Goal: Task Accomplishment & Management: Manage account settings

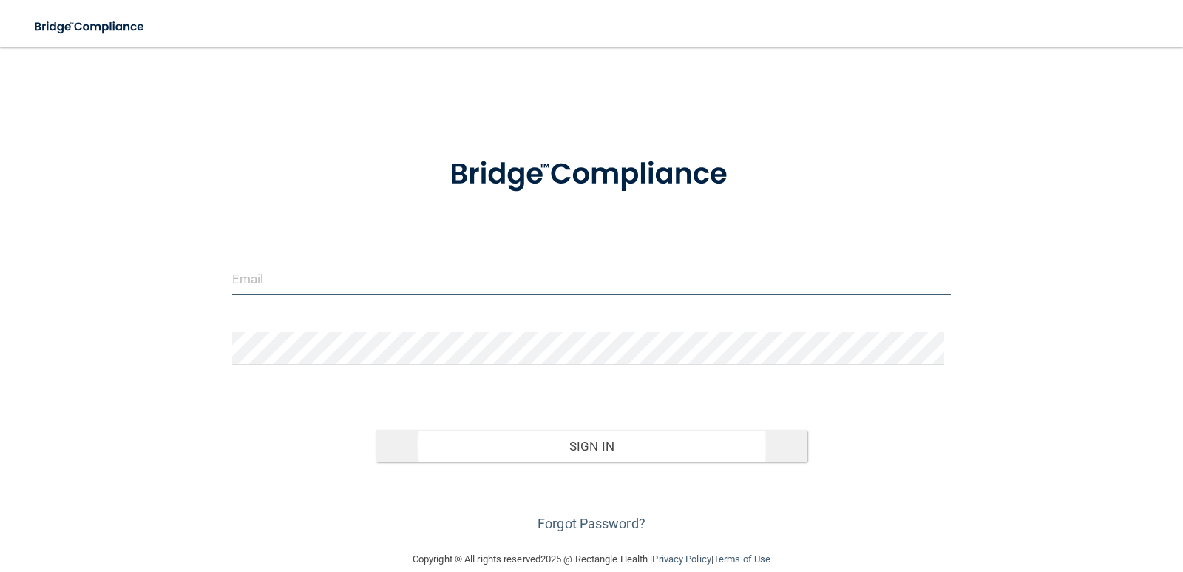
type input "[EMAIL_ADDRESS][DOMAIN_NAME]"
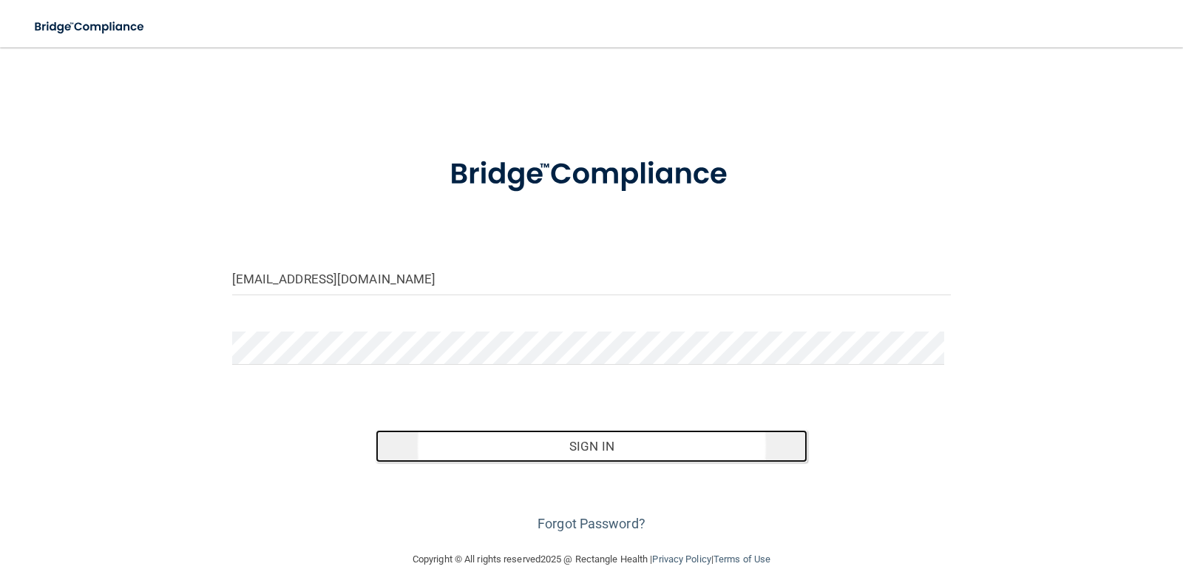
click at [602, 443] on button "Sign In" at bounding box center [592, 446] width 432 height 33
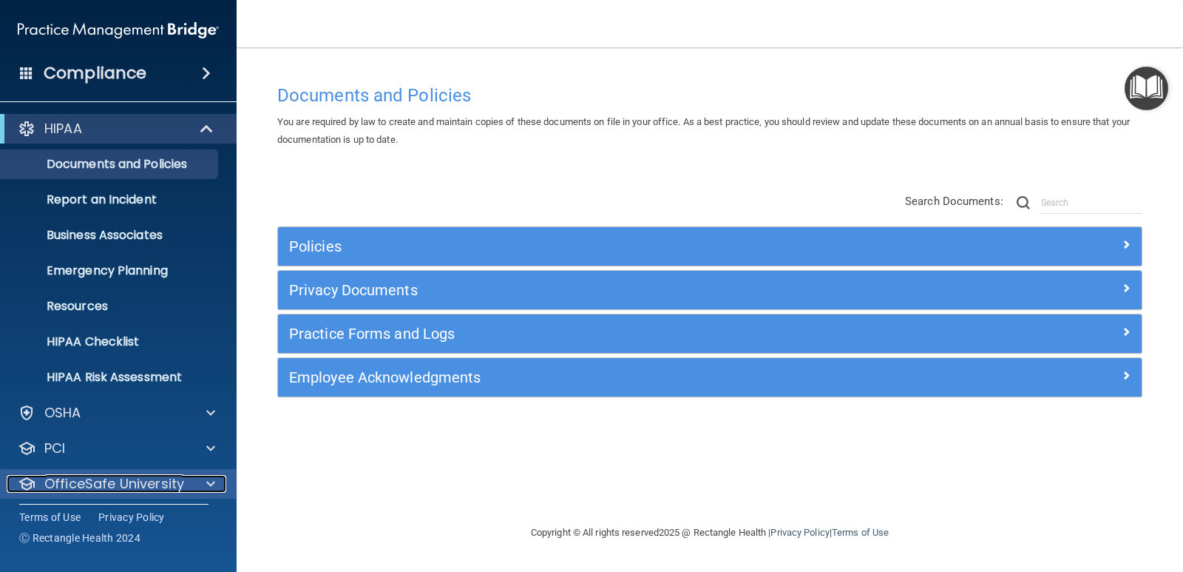
click at [209, 486] on span at bounding box center [210, 484] width 9 height 18
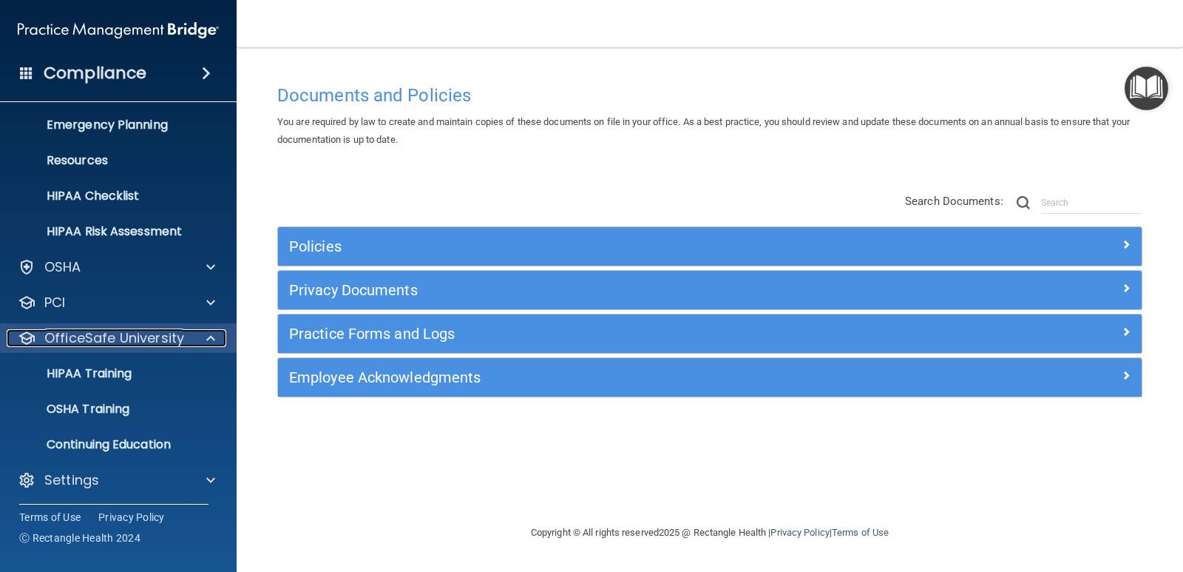
scroll to position [149, 0]
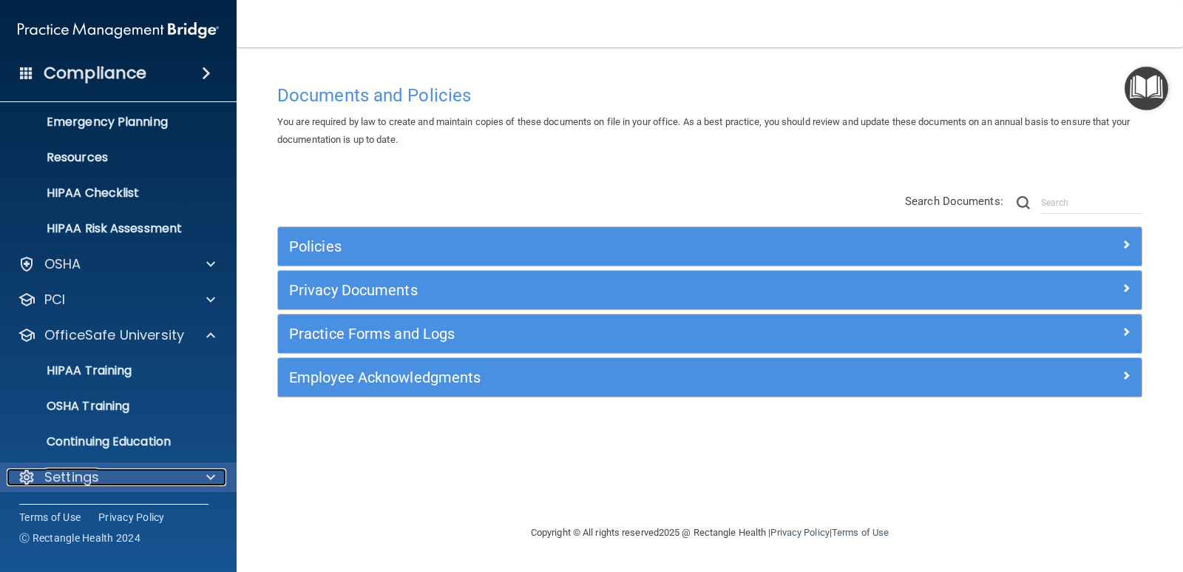
click at [126, 483] on div "Settings" at bounding box center [98, 477] width 183 height 18
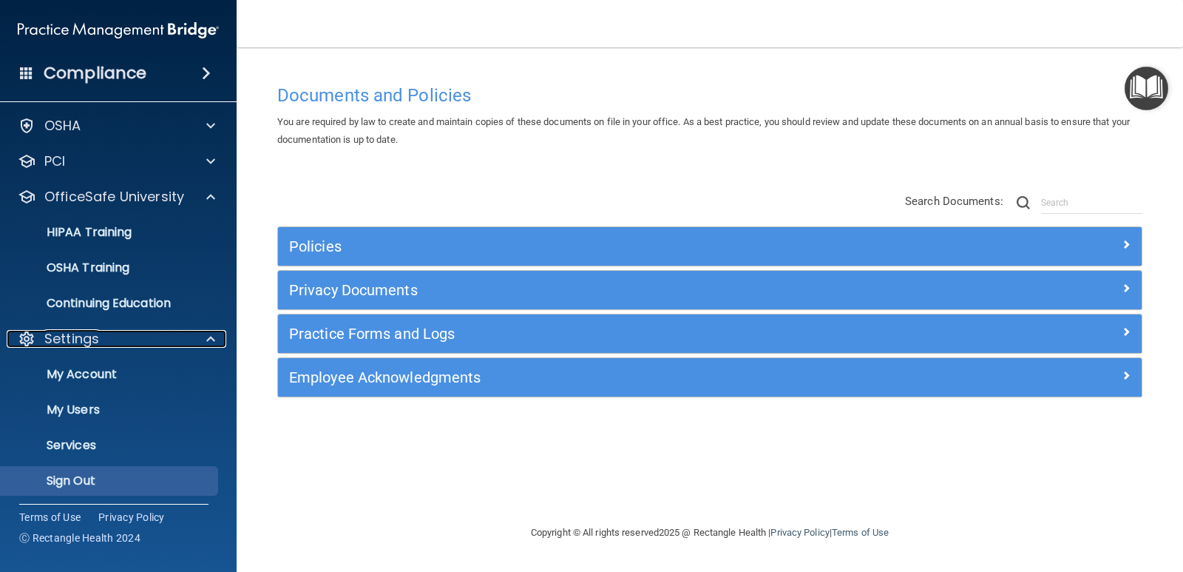
scroll to position [291, 0]
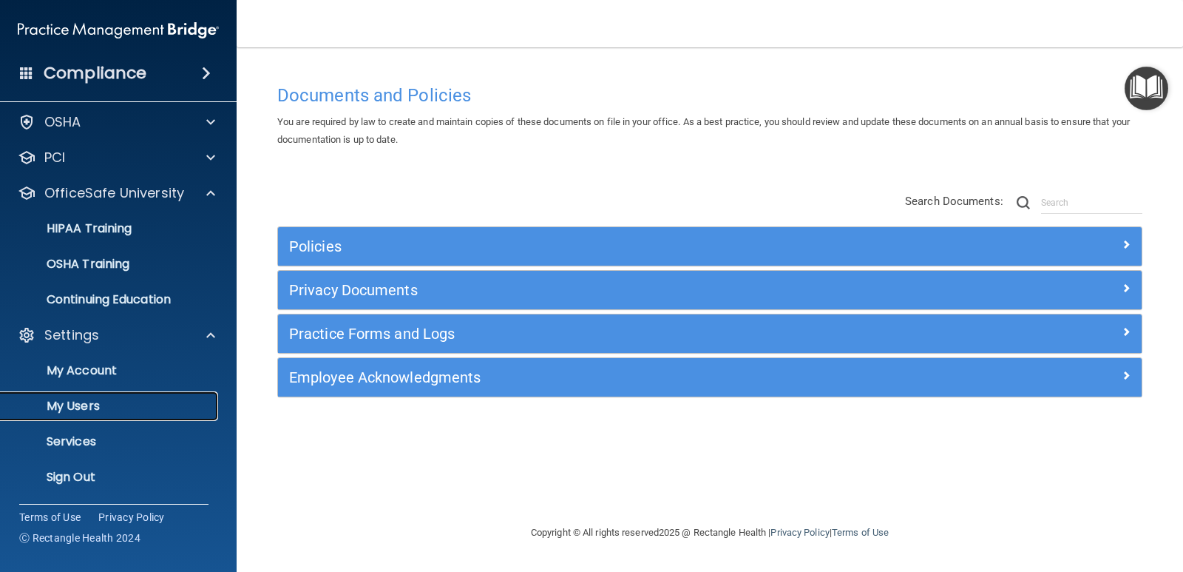
click at [128, 402] on p "My Users" at bounding box center [111, 406] width 202 height 15
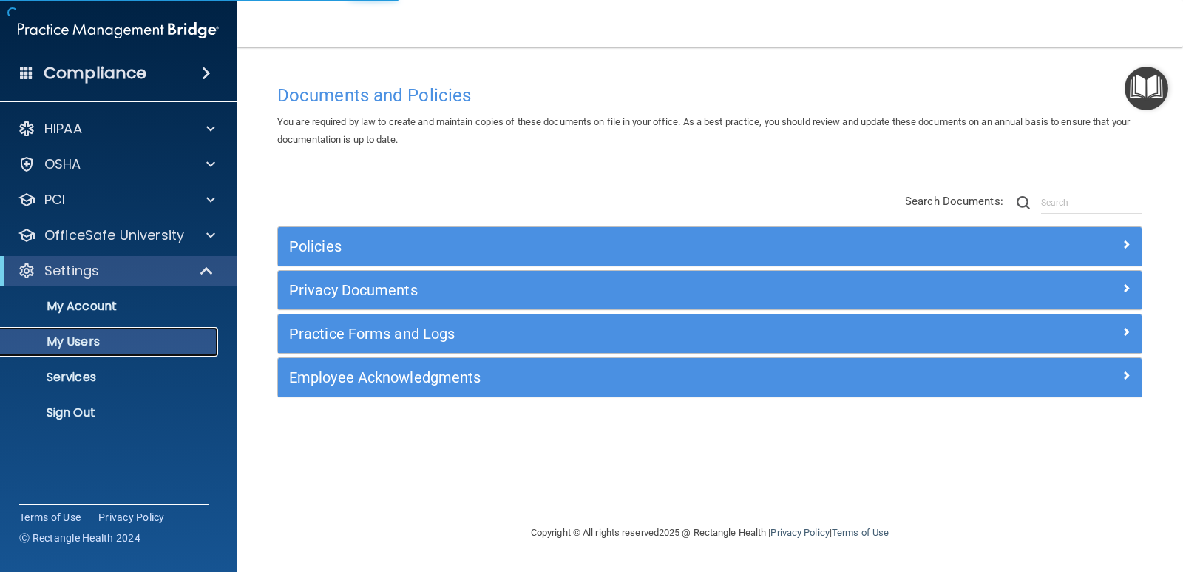
select select "20"
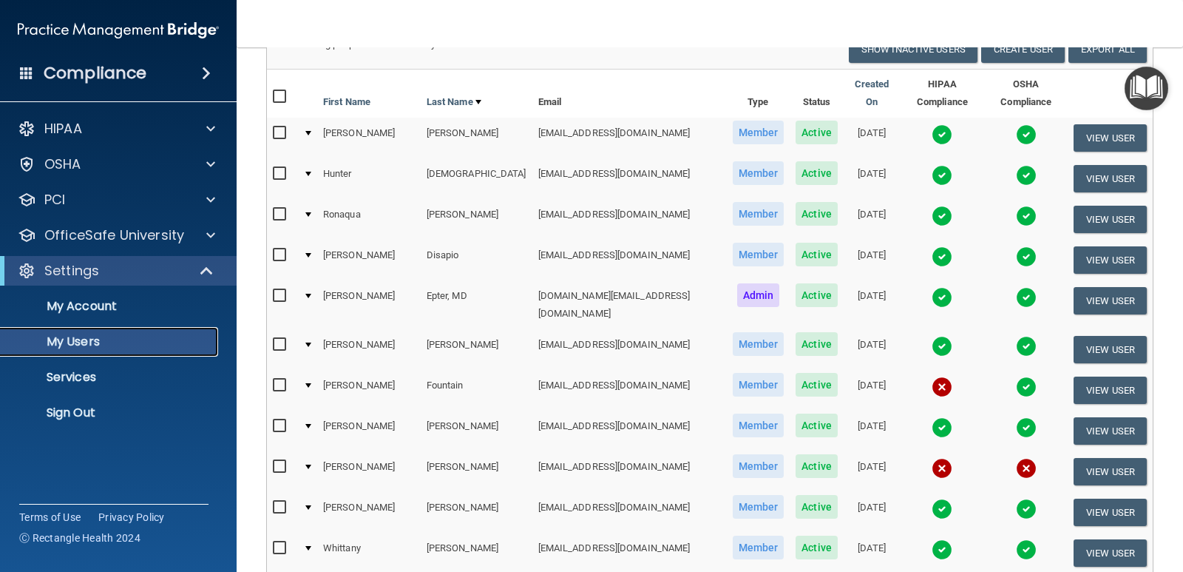
scroll to position [148, 0]
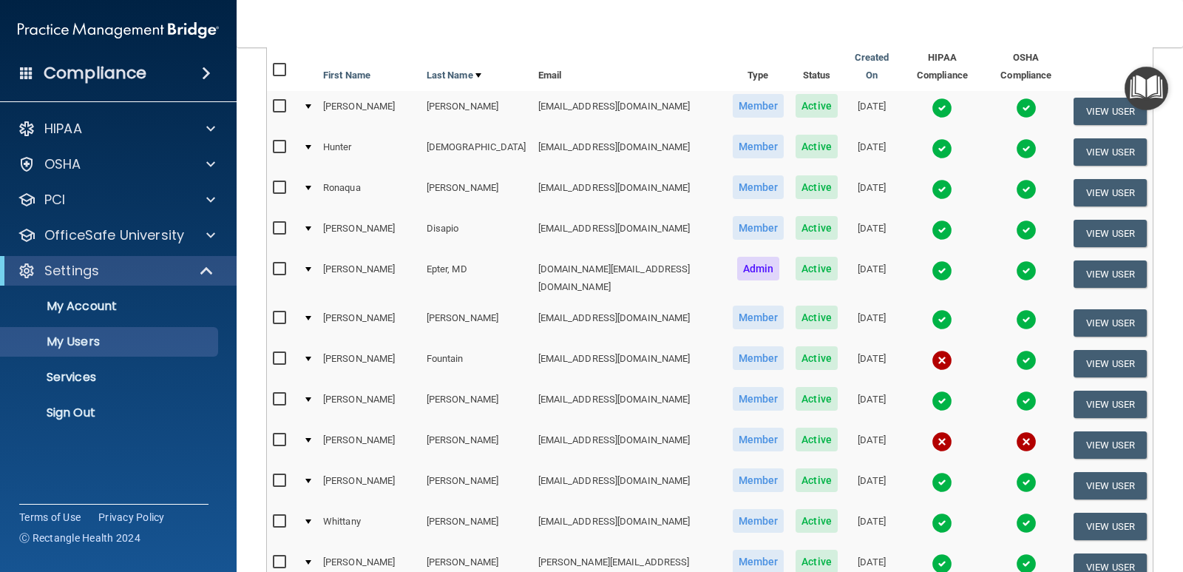
click at [932, 350] on img at bounding box center [942, 360] width 21 height 21
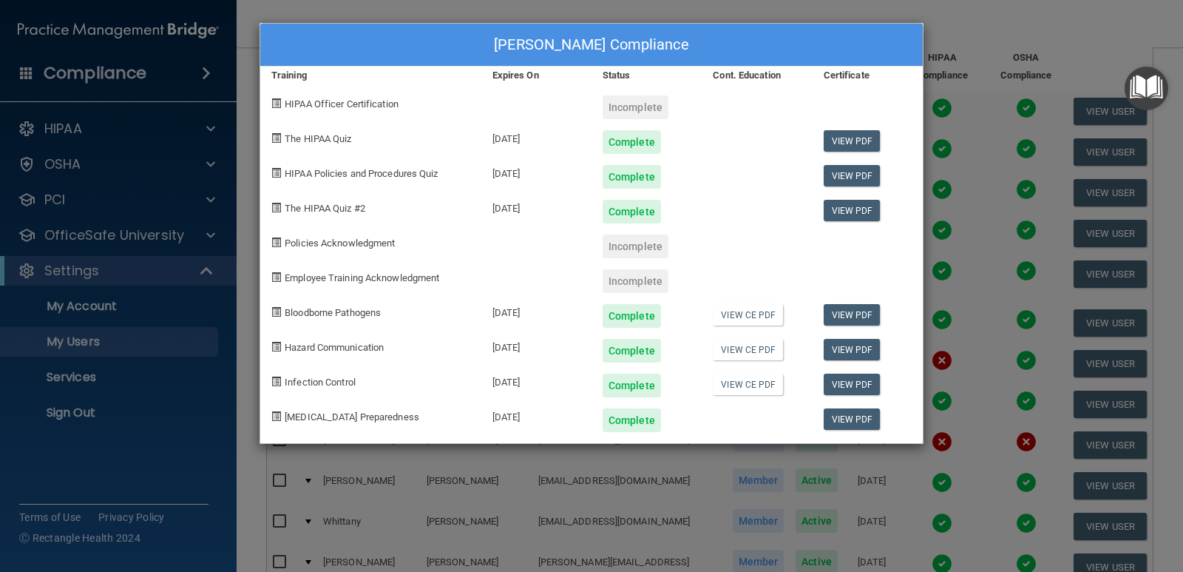
click at [951, 25] on div "Heather Fountain's Compliance Training Expires On Status Cont. Education Certif…" at bounding box center [591, 286] width 1183 height 572
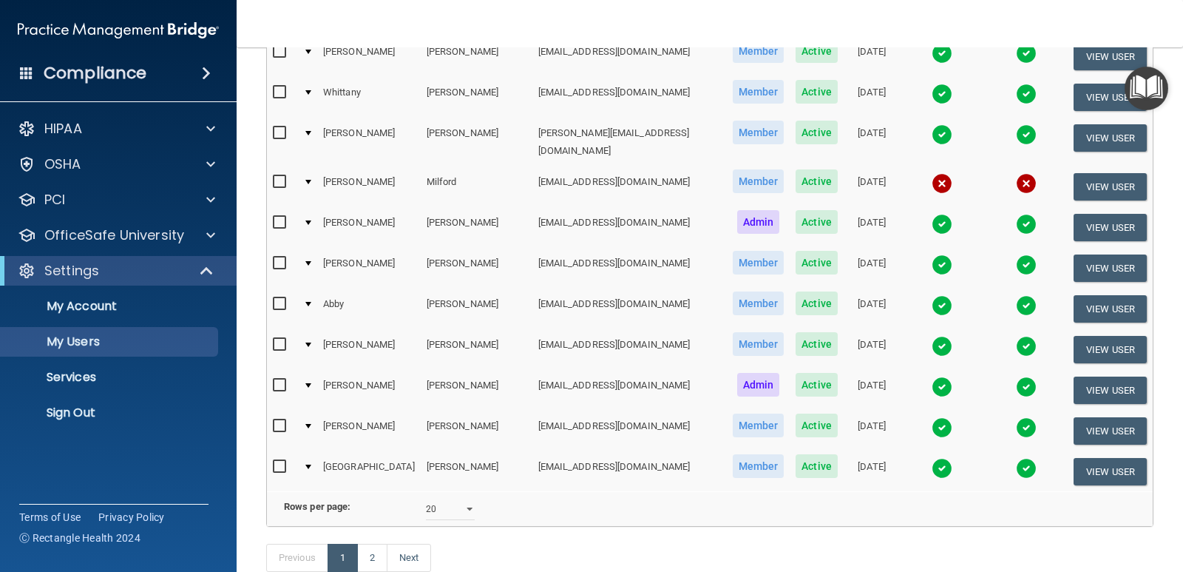
scroll to position [652, 0]
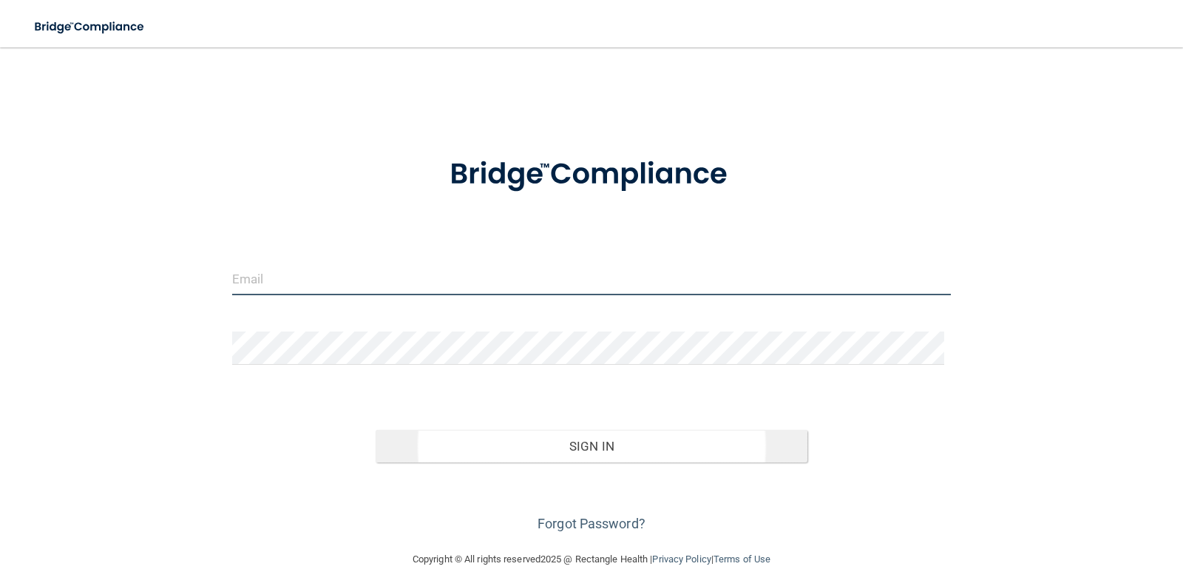
type input "[EMAIL_ADDRESS][DOMAIN_NAME]"
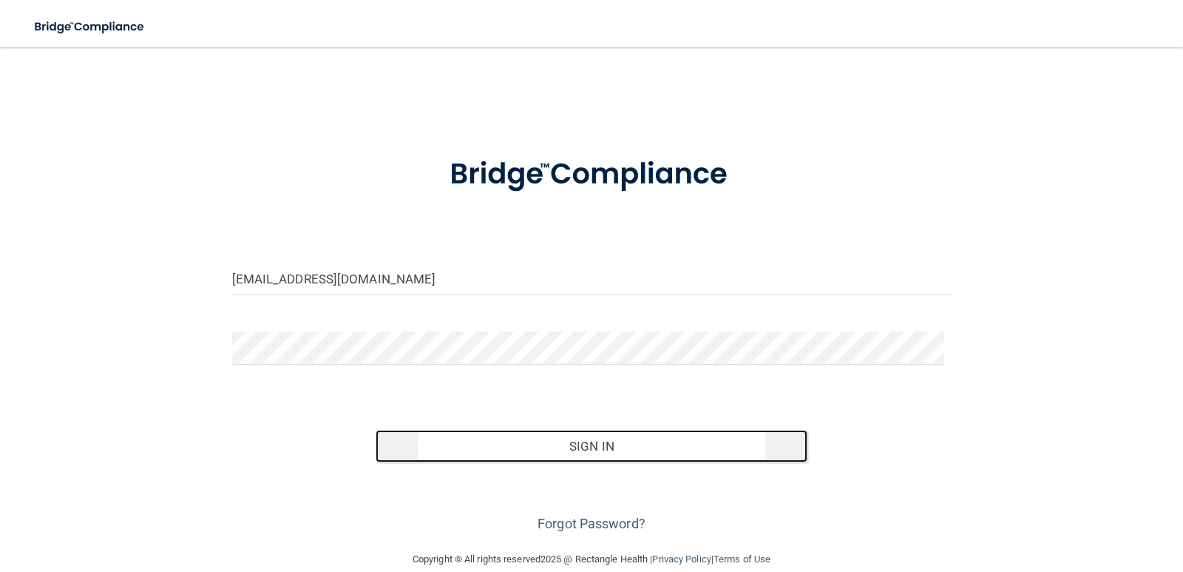
click at [578, 447] on button "Sign In" at bounding box center [592, 446] width 432 height 33
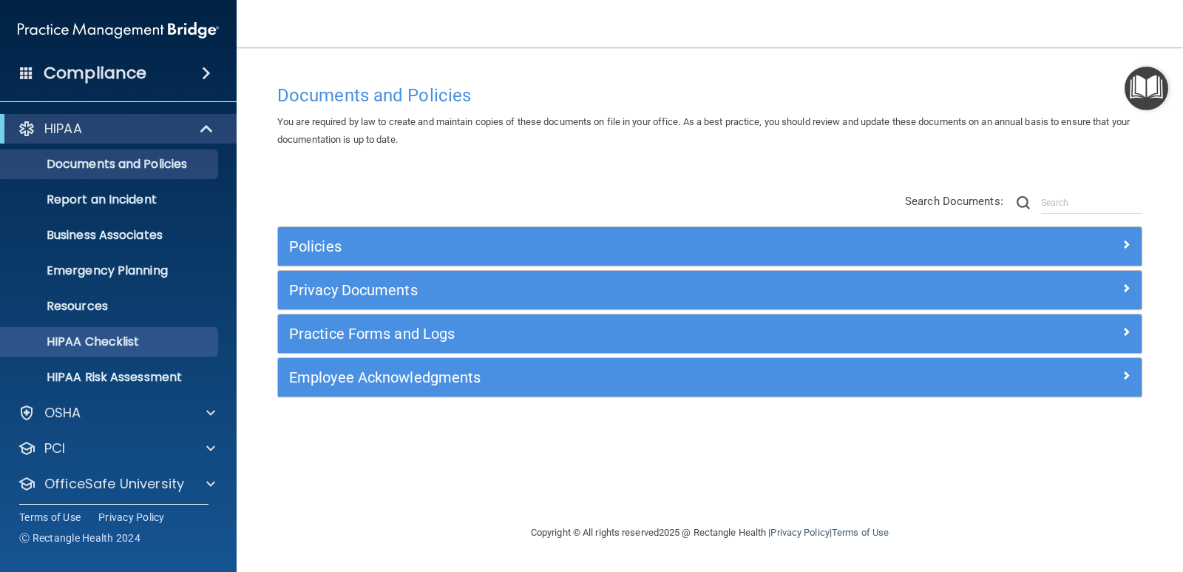
scroll to position [42, 0]
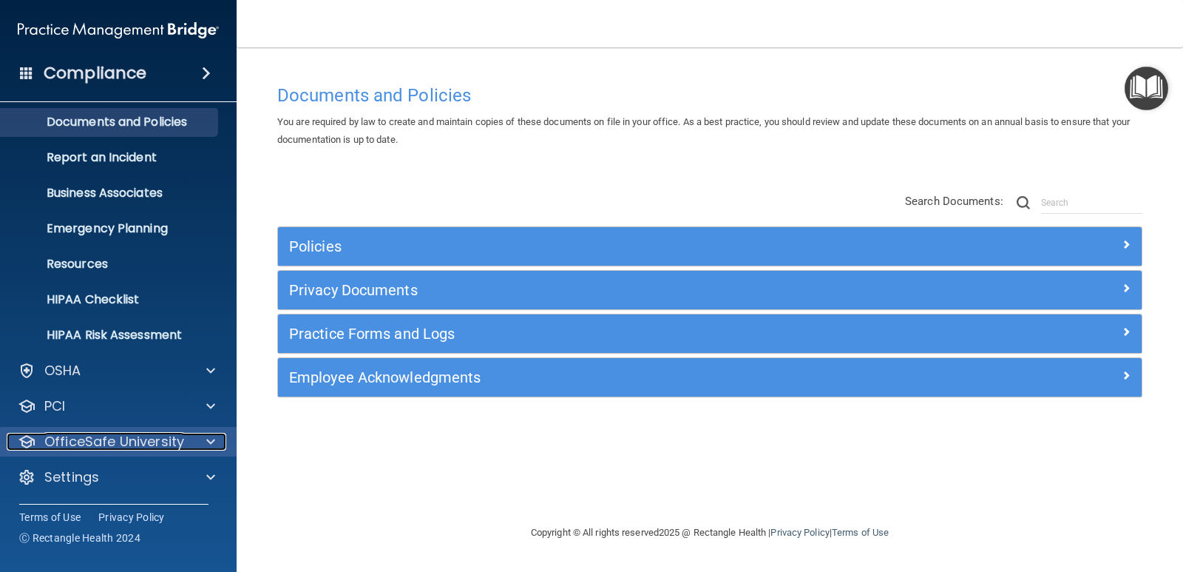
click at [161, 439] on p "OfficeSafe University" at bounding box center [114, 442] width 140 height 18
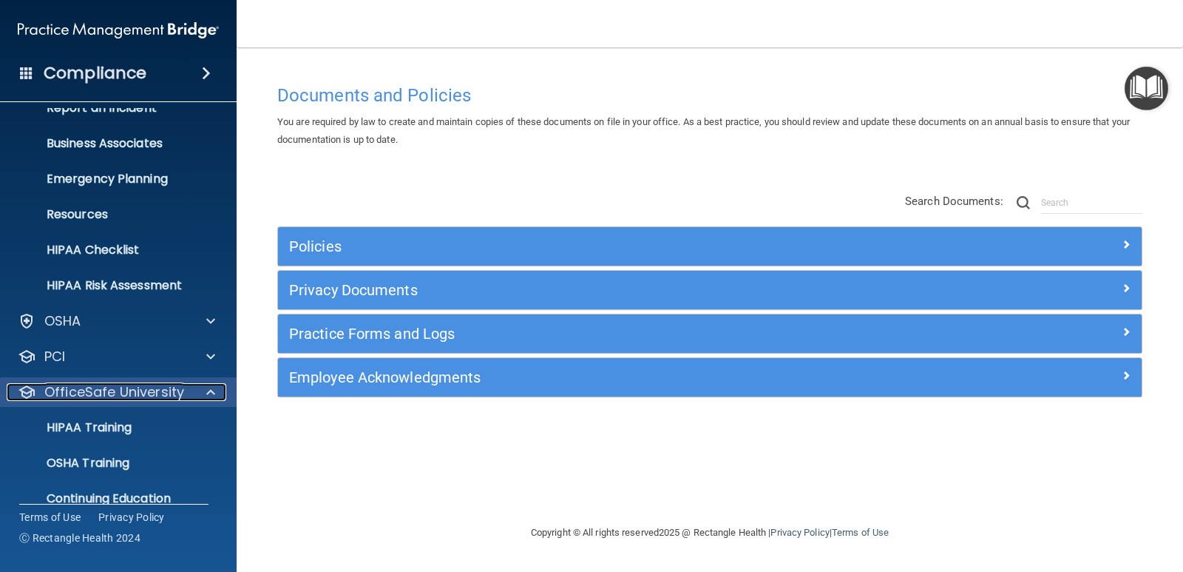
scroll to position [149, 0]
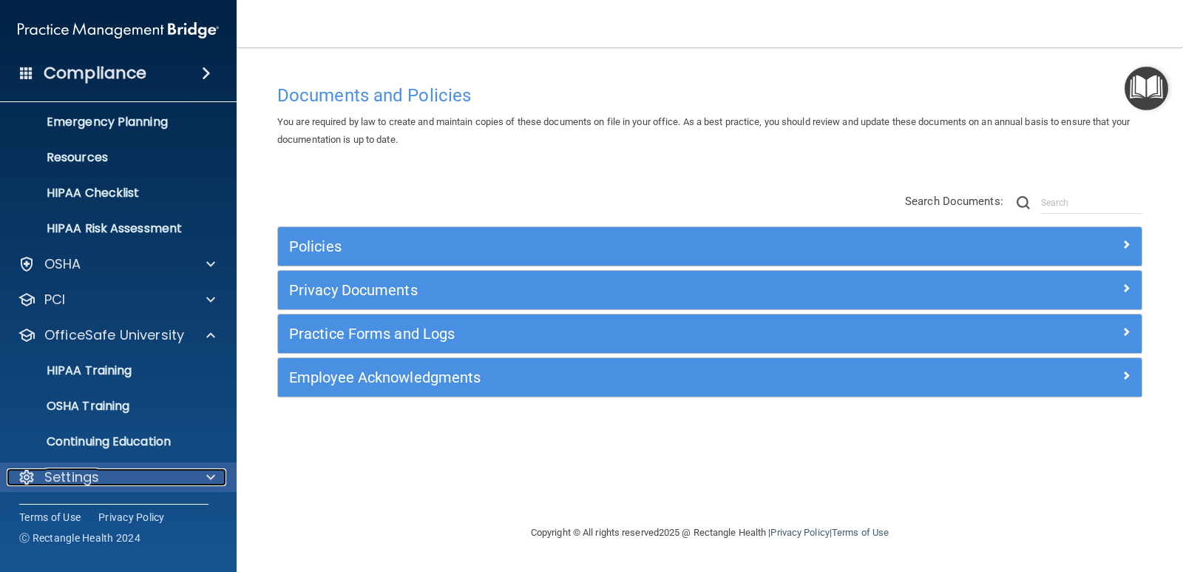
click at [155, 473] on div "Settings" at bounding box center [98, 477] width 183 height 18
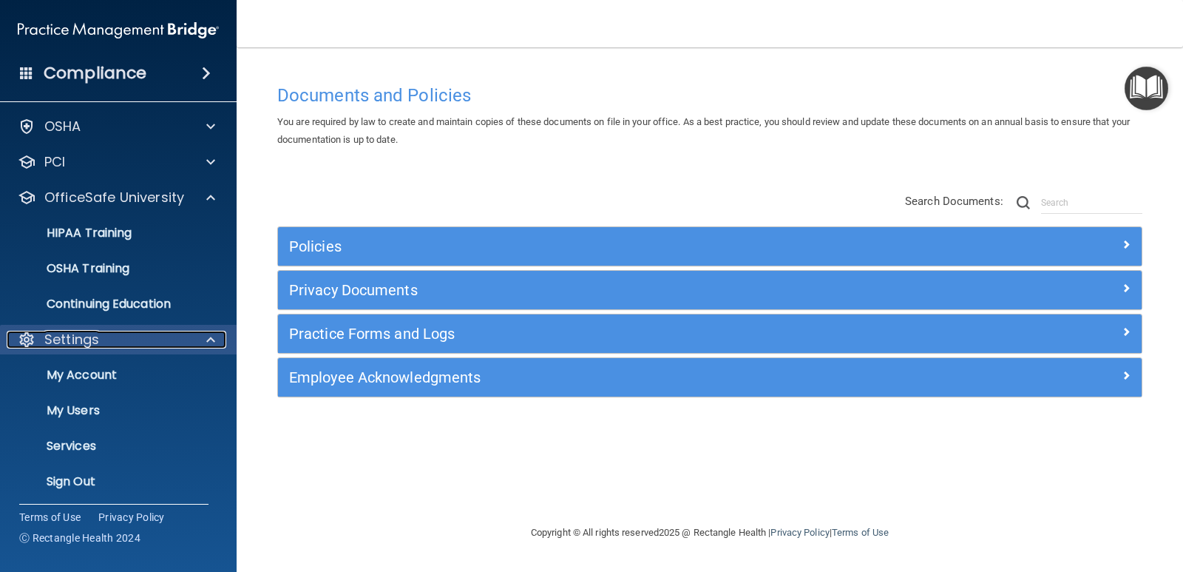
scroll to position [291, 0]
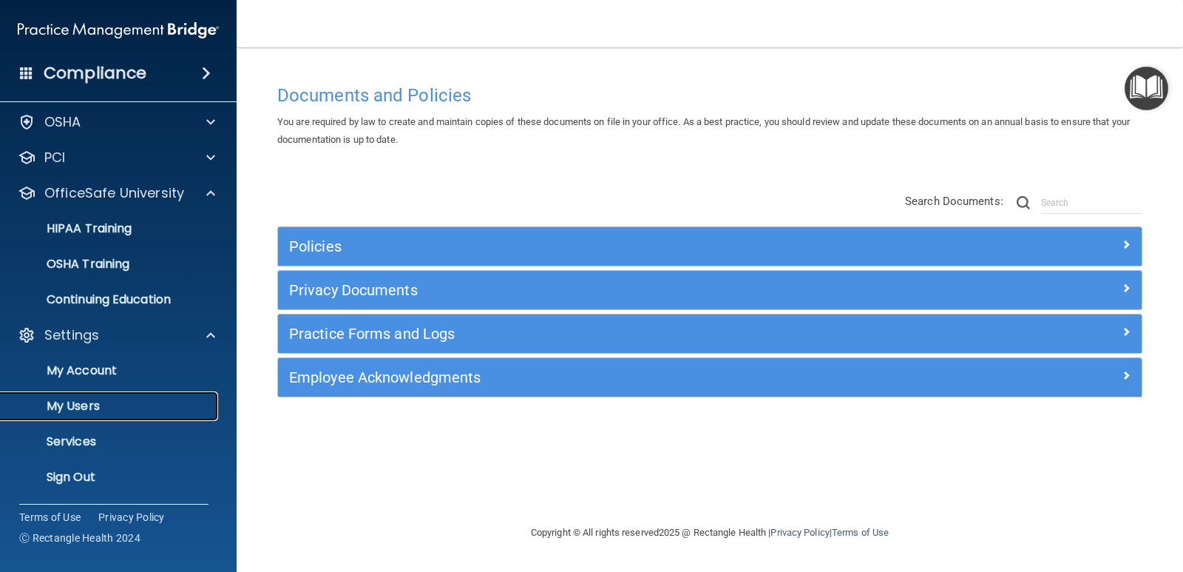
click at [162, 409] on p "My Users" at bounding box center [111, 406] width 202 height 15
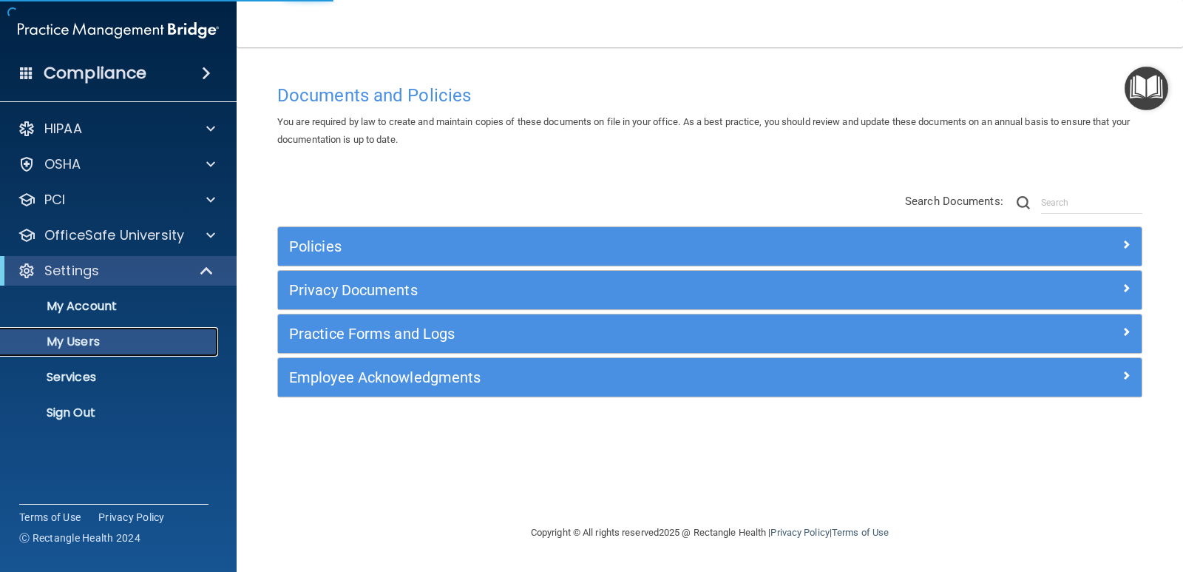
select select "20"
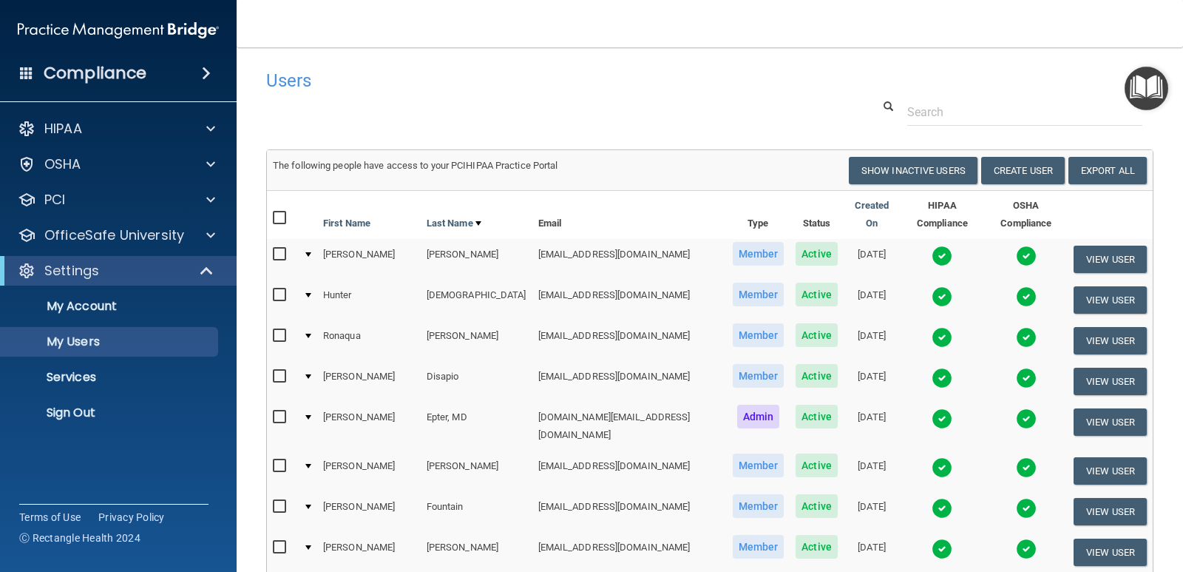
click at [932, 498] on img at bounding box center [942, 508] width 21 height 21
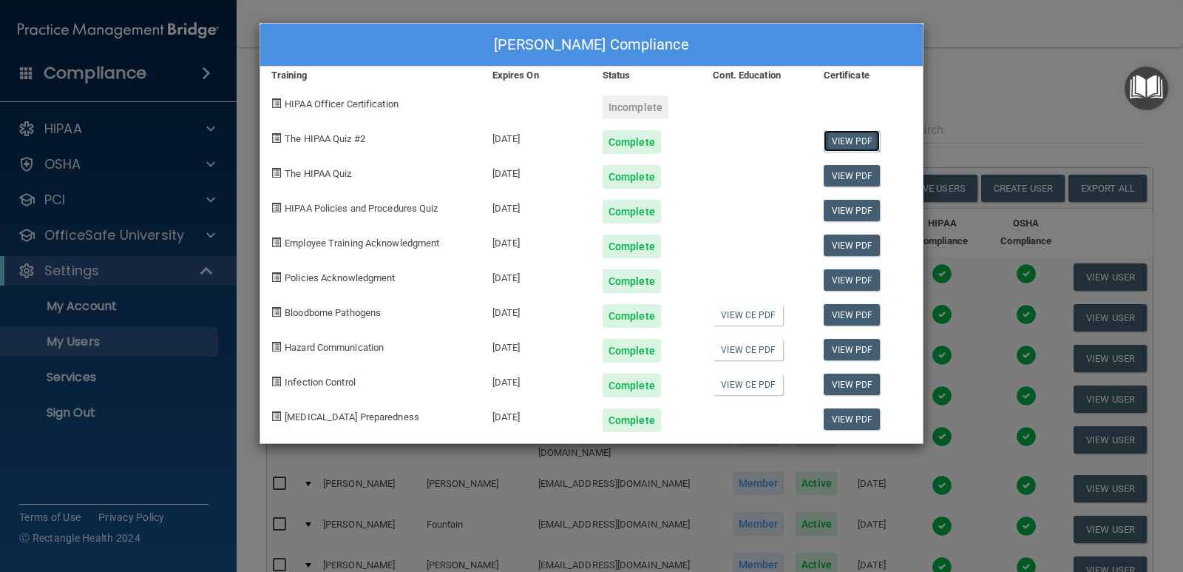
click at [866, 135] on link "View PDF" at bounding box center [852, 140] width 57 height 21
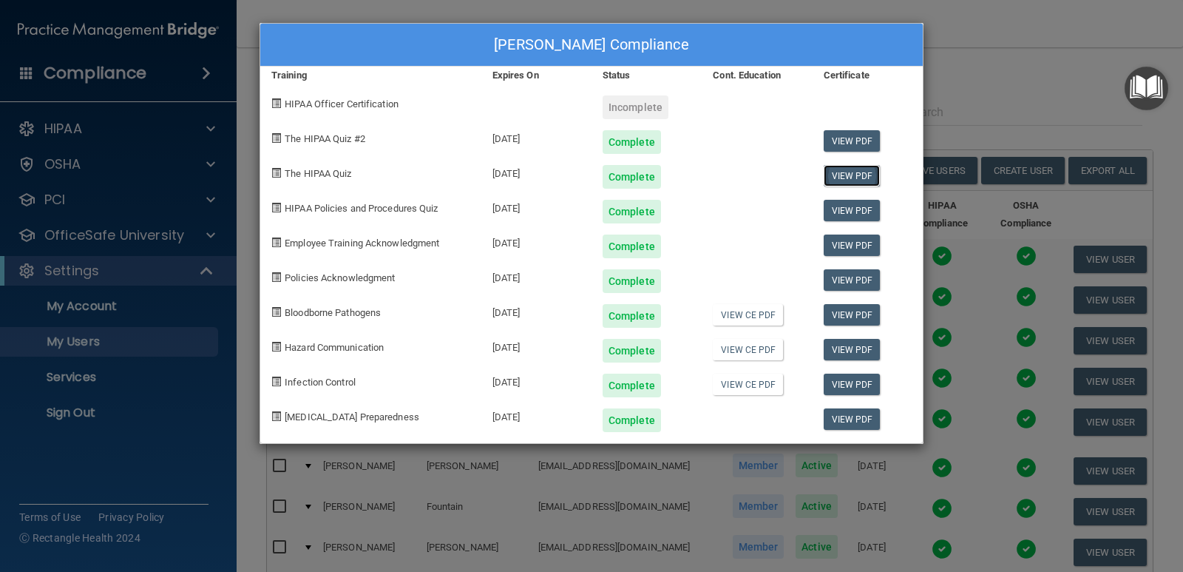
click at [845, 175] on link "View PDF" at bounding box center [852, 175] width 57 height 21
click at [843, 210] on link "View PDF" at bounding box center [852, 210] width 57 height 21
click at [848, 243] on link "View PDF" at bounding box center [852, 244] width 57 height 21
click at [858, 283] on link "View PDF" at bounding box center [852, 279] width 57 height 21
click at [844, 315] on link "View PDF" at bounding box center [852, 314] width 57 height 21
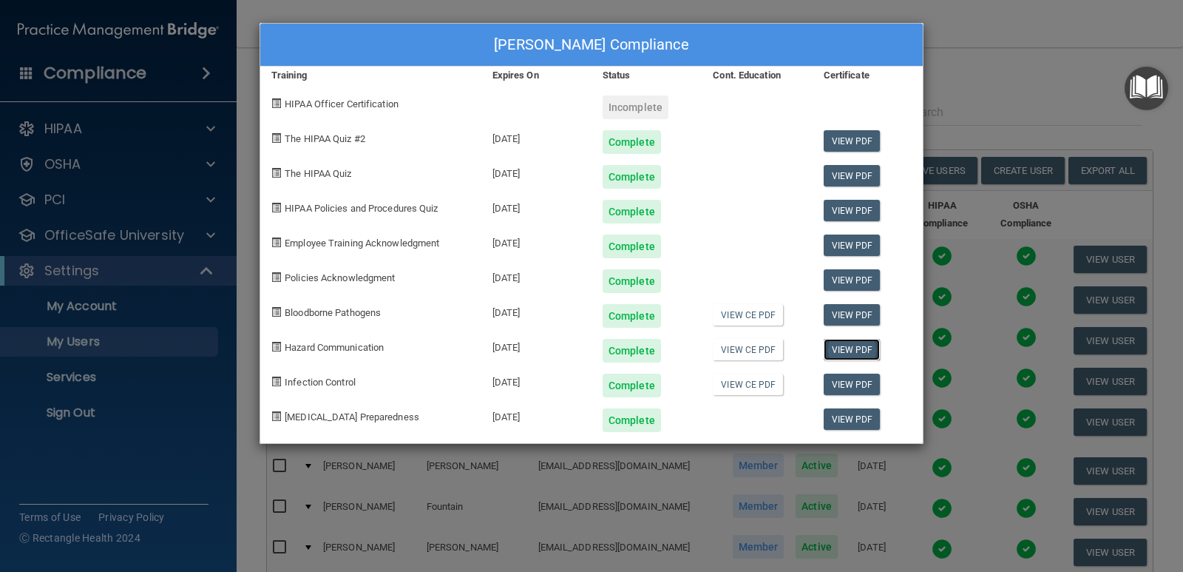
click at [856, 351] on link "View PDF" at bounding box center [852, 349] width 57 height 21
click at [837, 388] on link "View PDF" at bounding box center [852, 383] width 57 height 21
click at [848, 419] on link "View PDF" at bounding box center [852, 418] width 57 height 21
